Goal: Information Seeking & Learning: Learn about a topic

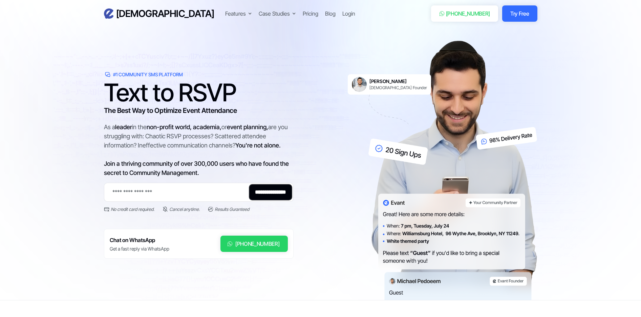
click at [121, 14] on h3 "[DEMOGRAPHIC_DATA]" at bounding box center [165, 14] width 98 height 12
click at [303, 15] on div "Pricing" at bounding box center [311, 13] width 16 height 8
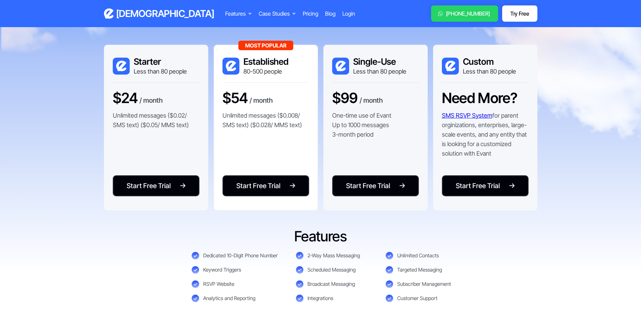
scroll to position [100, 0]
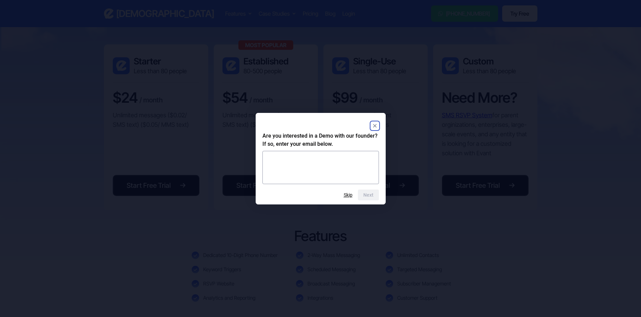
click at [373, 122] on rect "Close" at bounding box center [375, 126] width 8 height 8
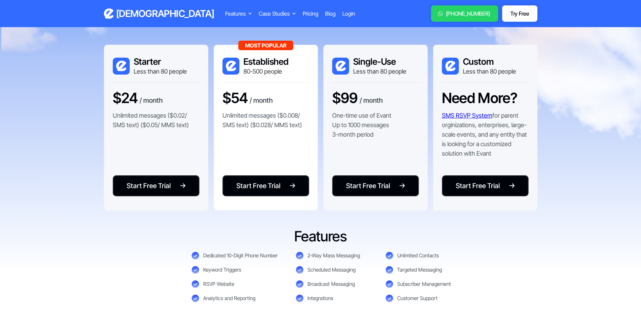
scroll to position [99, 0]
